Goal: Browse casually

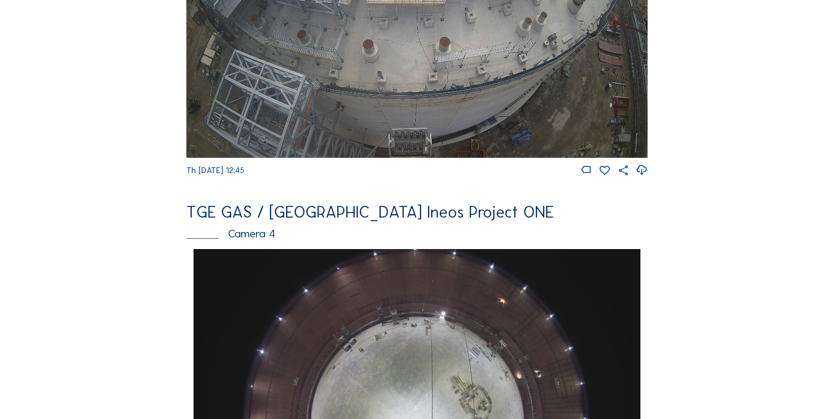
scroll to position [473, 0]
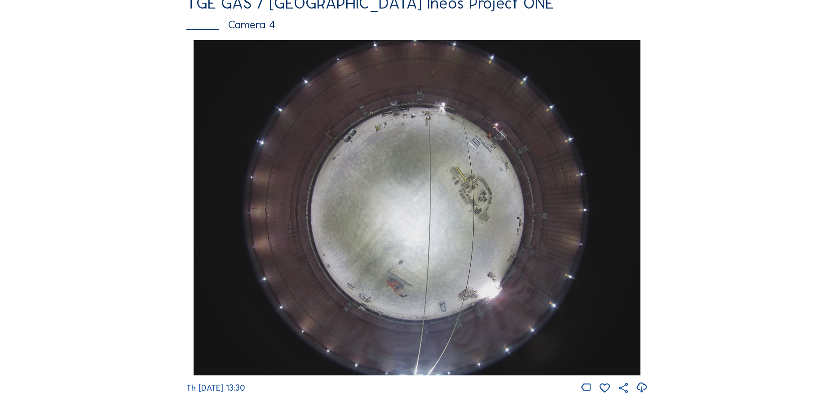
scroll to position [808, 0]
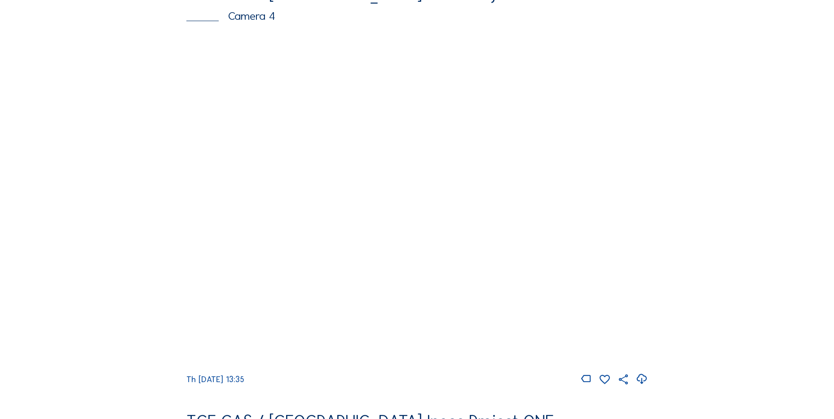
scroll to position [853, 0]
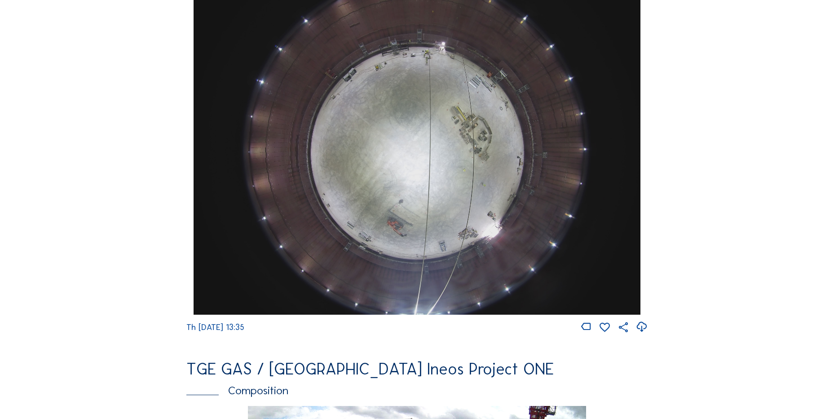
click at [648, 332] on icon at bounding box center [642, 326] width 12 height 15
click at [349, 157] on img at bounding box center [417, 146] width 446 height 335
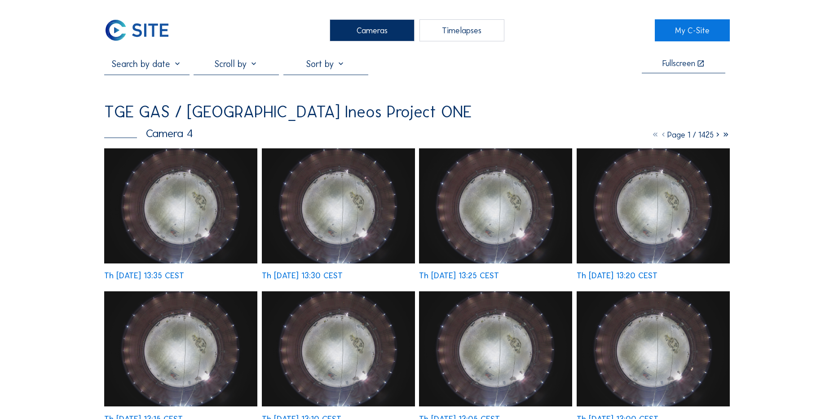
click at [158, 177] on img at bounding box center [180, 205] width 153 height 115
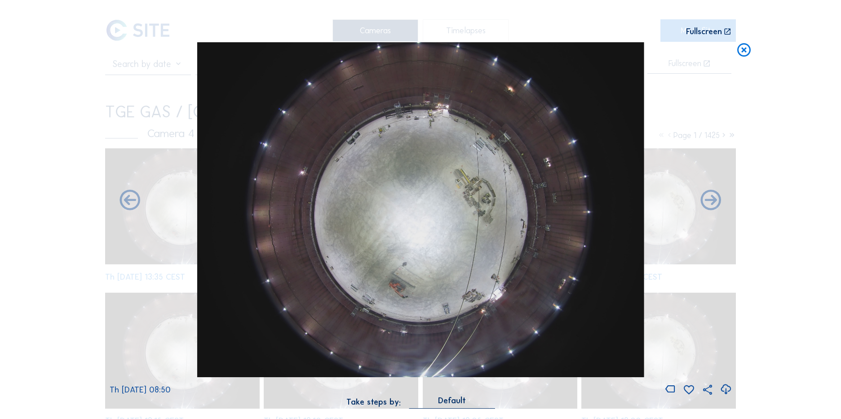
click at [746, 53] on icon at bounding box center [744, 50] width 16 height 17
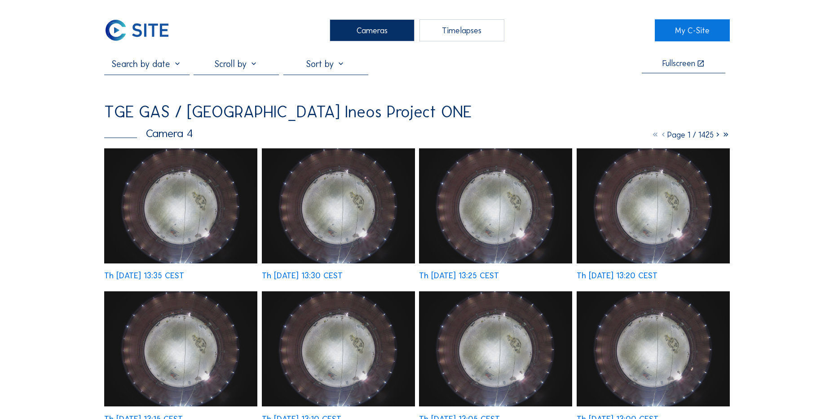
click at [118, 32] on img at bounding box center [137, 30] width 66 height 22
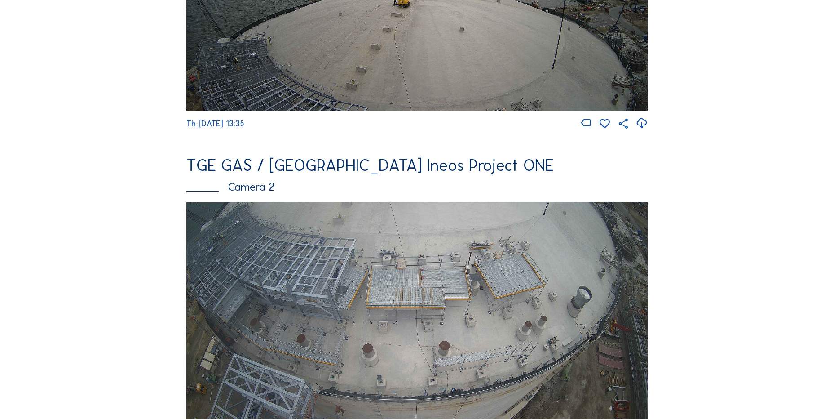
scroll to position [359, 0]
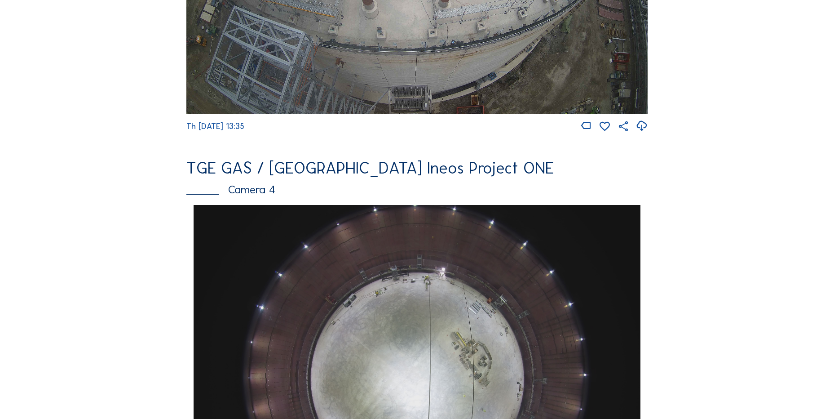
scroll to position [719, 0]
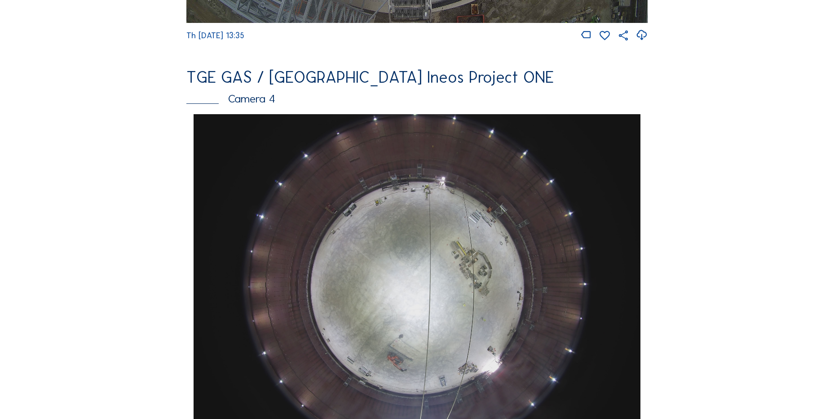
click at [132, 216] on div "Feed Photo Show Map Search Fullscreen TGE GAS / Antwerpen Ineos Project ONE Cam…" at bounding box center [417, 117] width 626 height 1554
click at [147, 177] on div "Feed Photo Show Map Search Fullscreen TGE GAS / Antwerpen Ineos Project ONE Cam…" at bounding box center [417, 117] width 626 height 1554
click at [103, 191] on div "Cameras Timelapses My C-Site Feed Photo Show Map Search Fullscreen TGE GAS / An…" at bounding box center [417, 284] width 834 height 2007
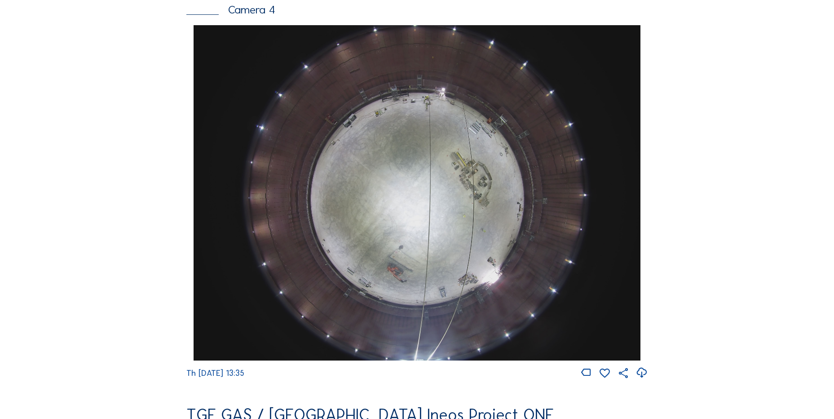
scroll to position [808, 0]
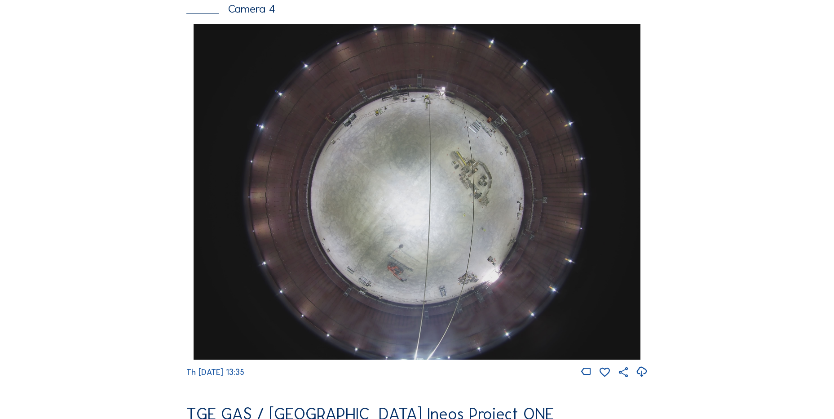
click at [104, 102] on div "Cameras Timelapses My C-Site Feed Photo Show Map Search Fullscreen TGE GAS / An…" at bounding box center [417, 195] width 834 height 2007
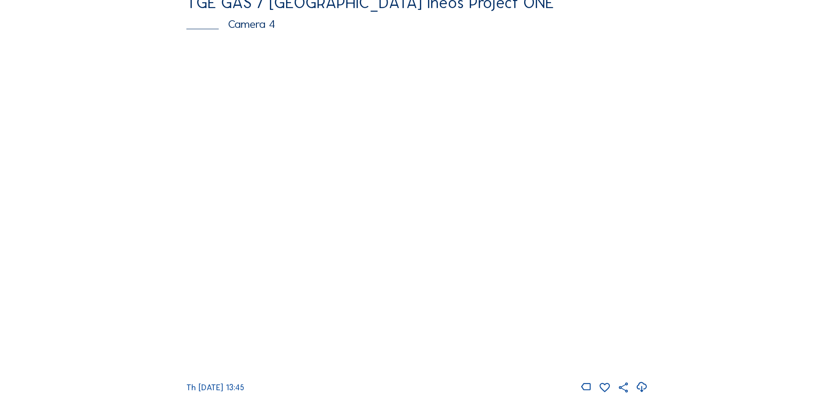
scroll to position [808, 0]
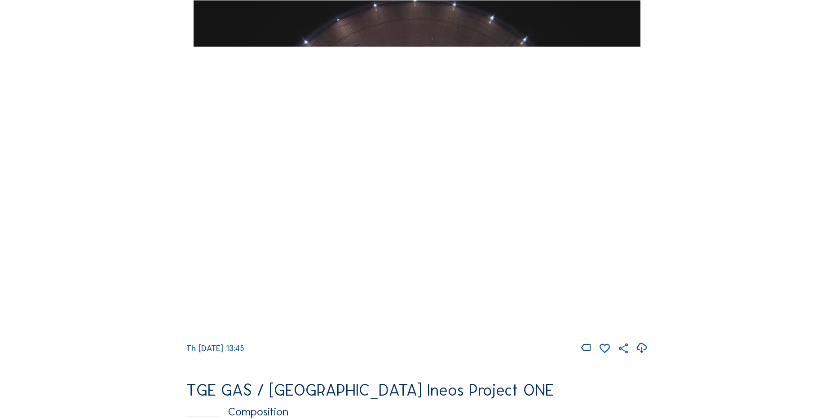
scroll to position [764, 0]
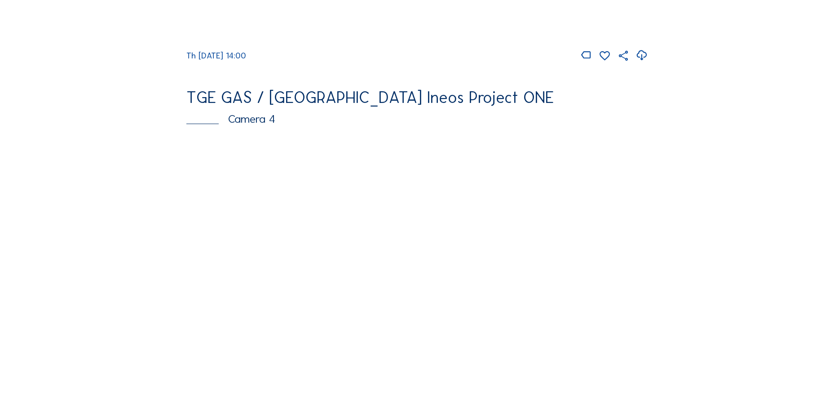
scroll to position [808, 0]
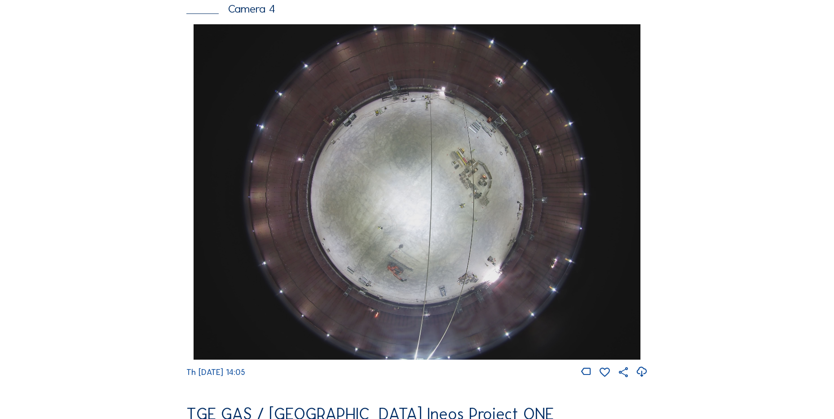
click at [641, 379] on icon at bounding box center [642, 371] width 12 height 15
drag, startPoint x: 100, startPoint y: 156, endPoint x: 168, endPoint y: 33, distance: 141.1
click at [101, 145] on div "Cameras Timelapses My C-Site Feed Photo Show Map Search Fullscreen TGE GAS / An…" at bounding box center [417, 195] width 834 height 2007
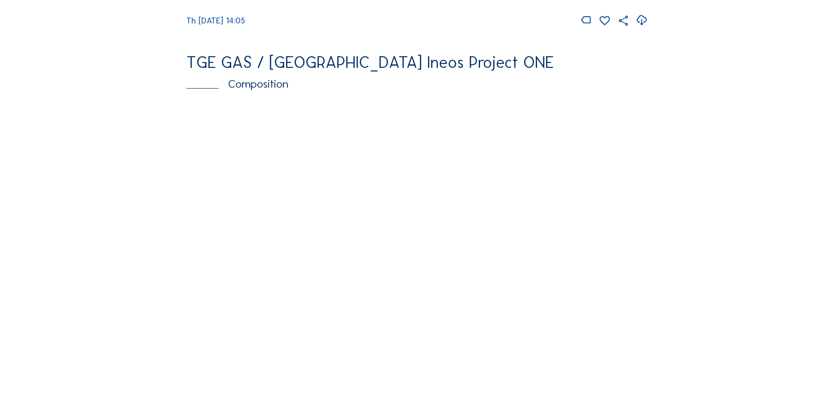
scroll to position [1123, 0]
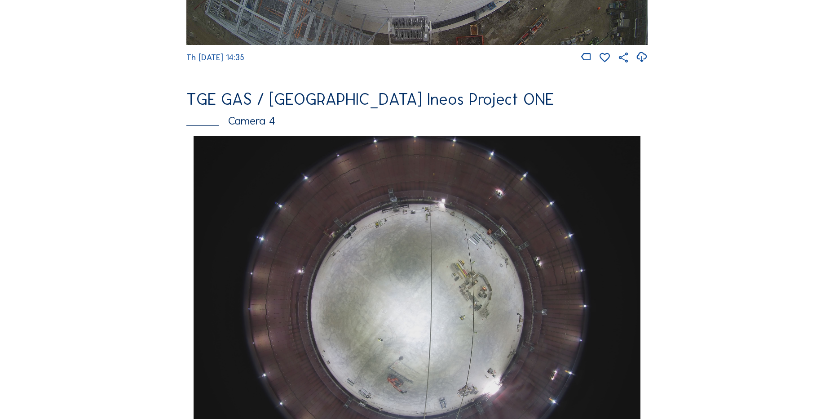
scroll to position [764, 0]
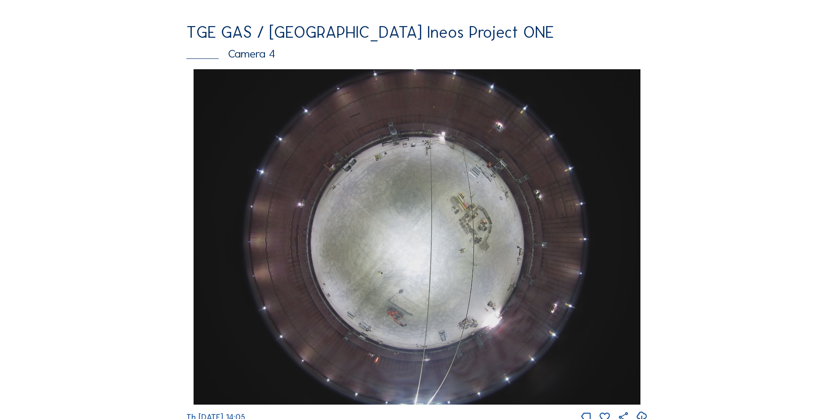
click at [260, 125] on img at bounding box center [417, 236] width 446 height 335
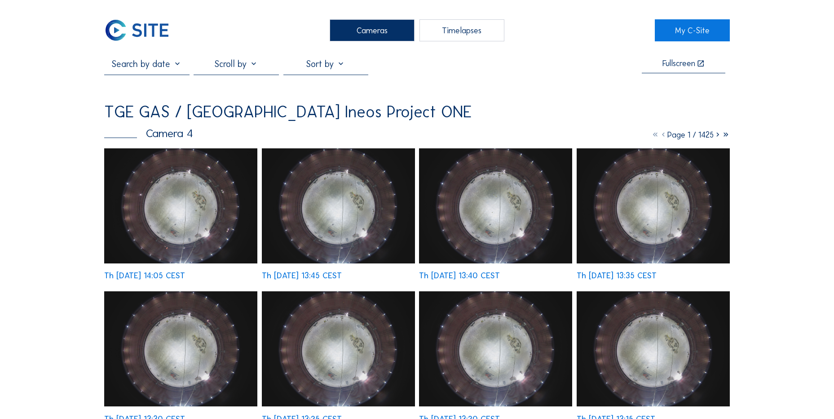
click at [141, 31] on img at bounding box center [137, 30] width 66 height 22
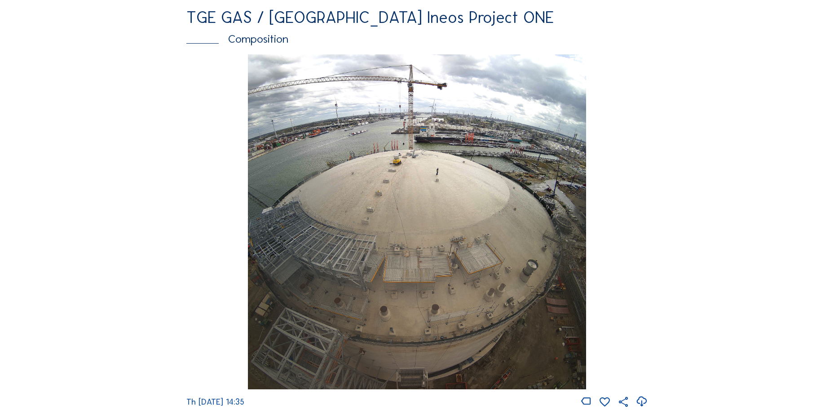
scroll to position [1339, 0]
